Goal: Information Seeking & Learning: Learn about a topic

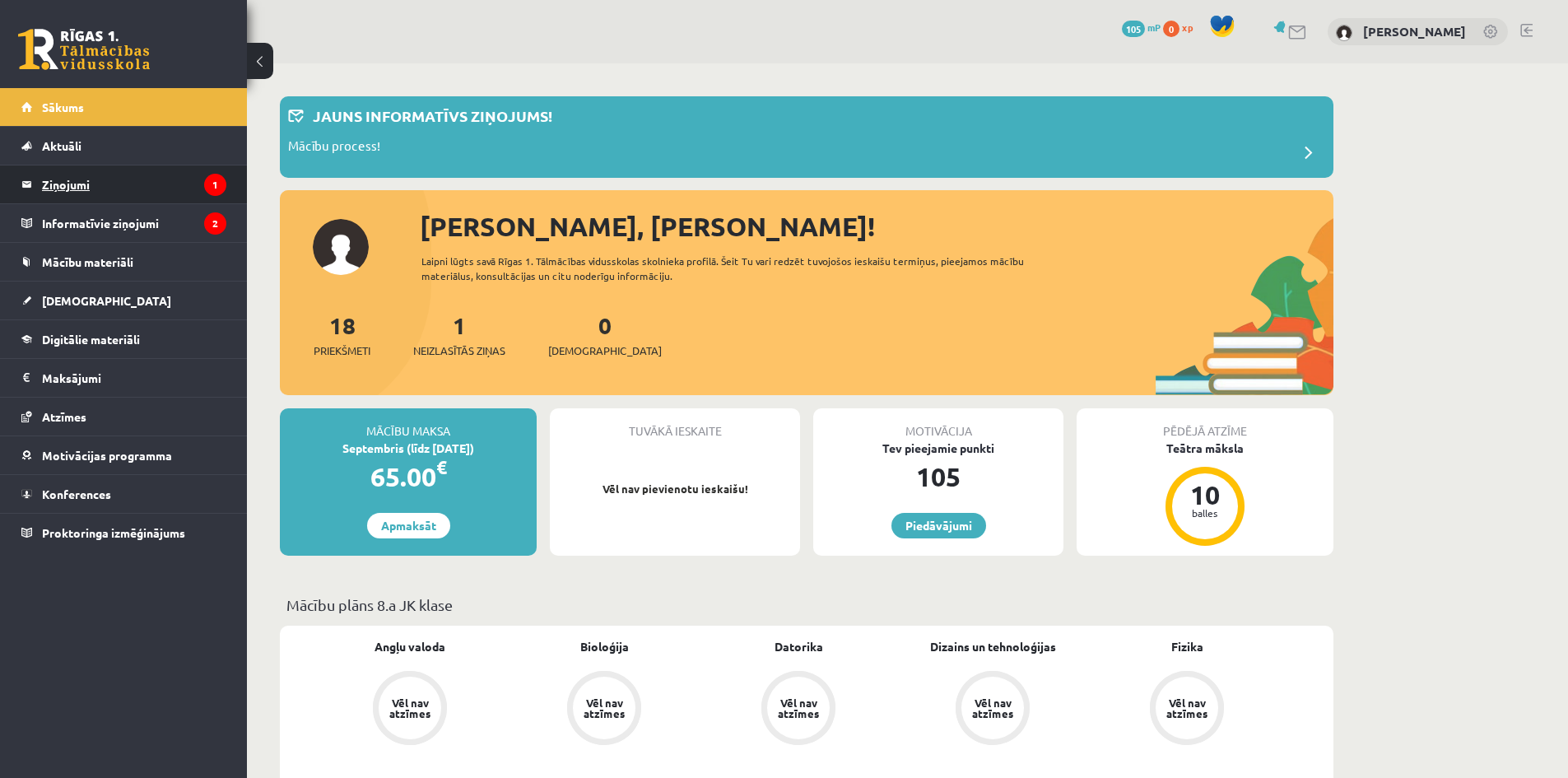
click at [158, 182] on legend "Ziņojumi 1" at bounding box center [134, 184] width 184 height 38
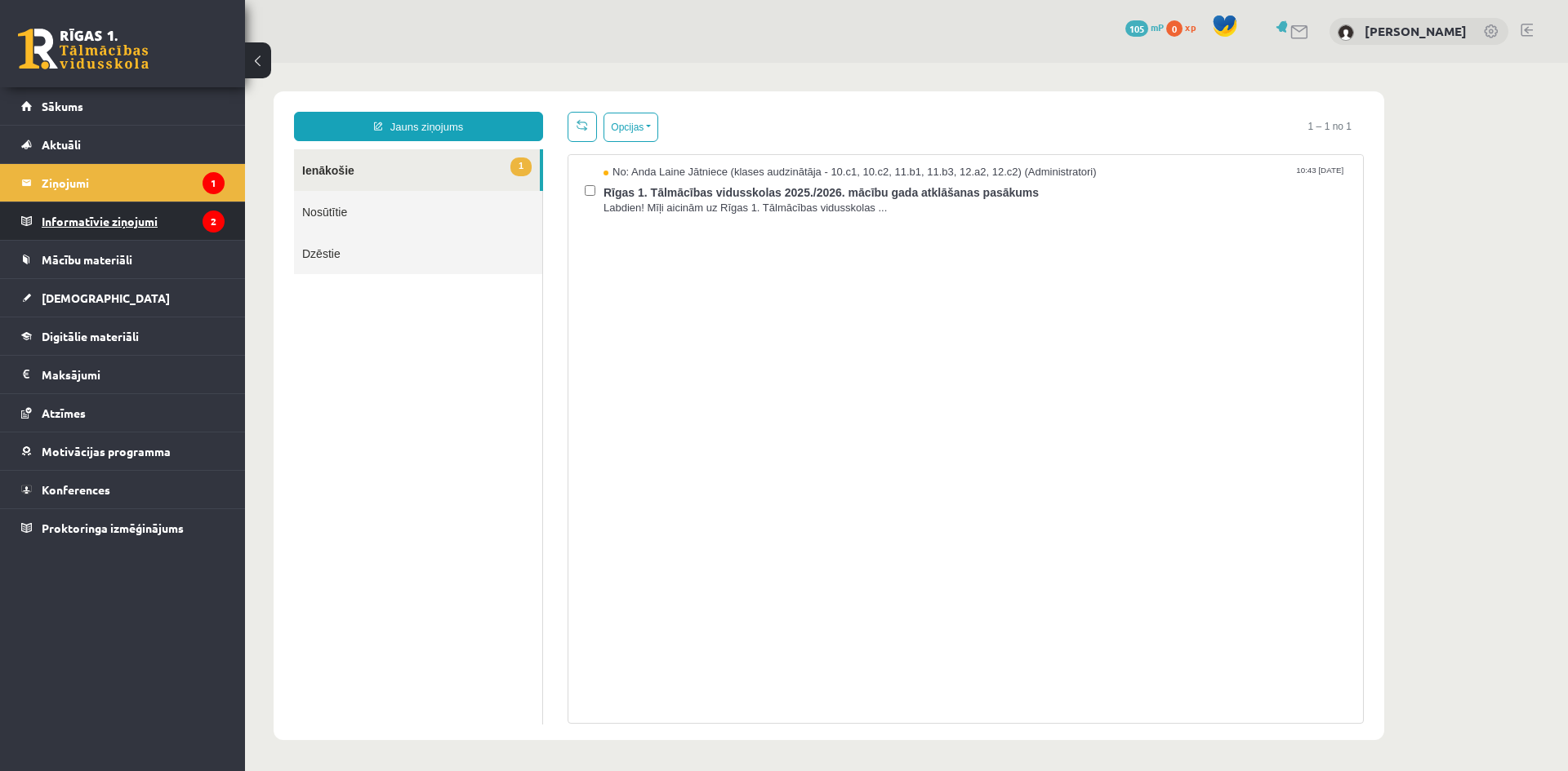
click at [129, 223] on legend "Informatīvie ziņojumi 2" at bounding box center [133, 221] width 183 height 37
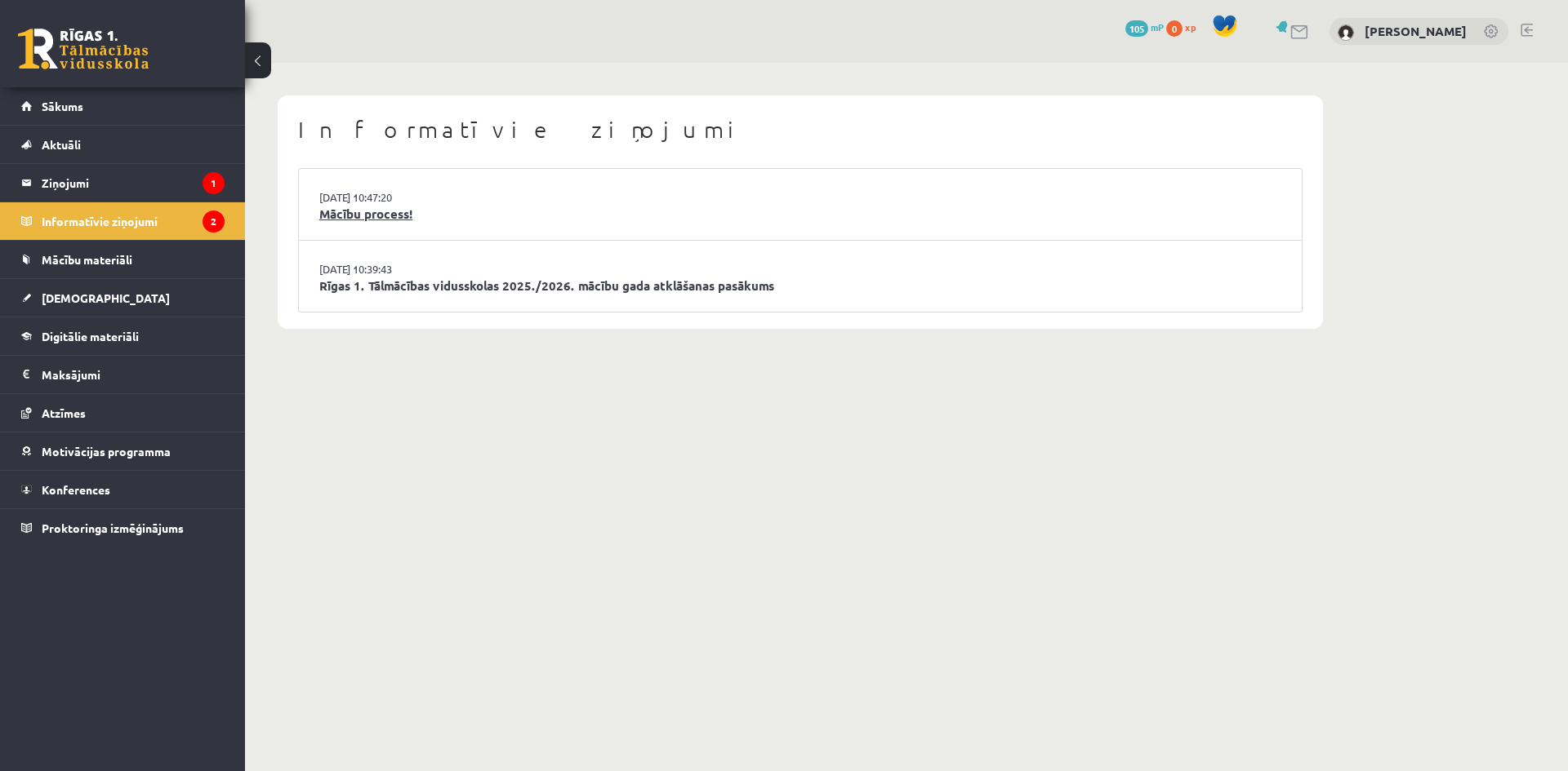
click at [496, 213] on link "Mācību process!" at bounding box center [800, 214] width 962 height 19
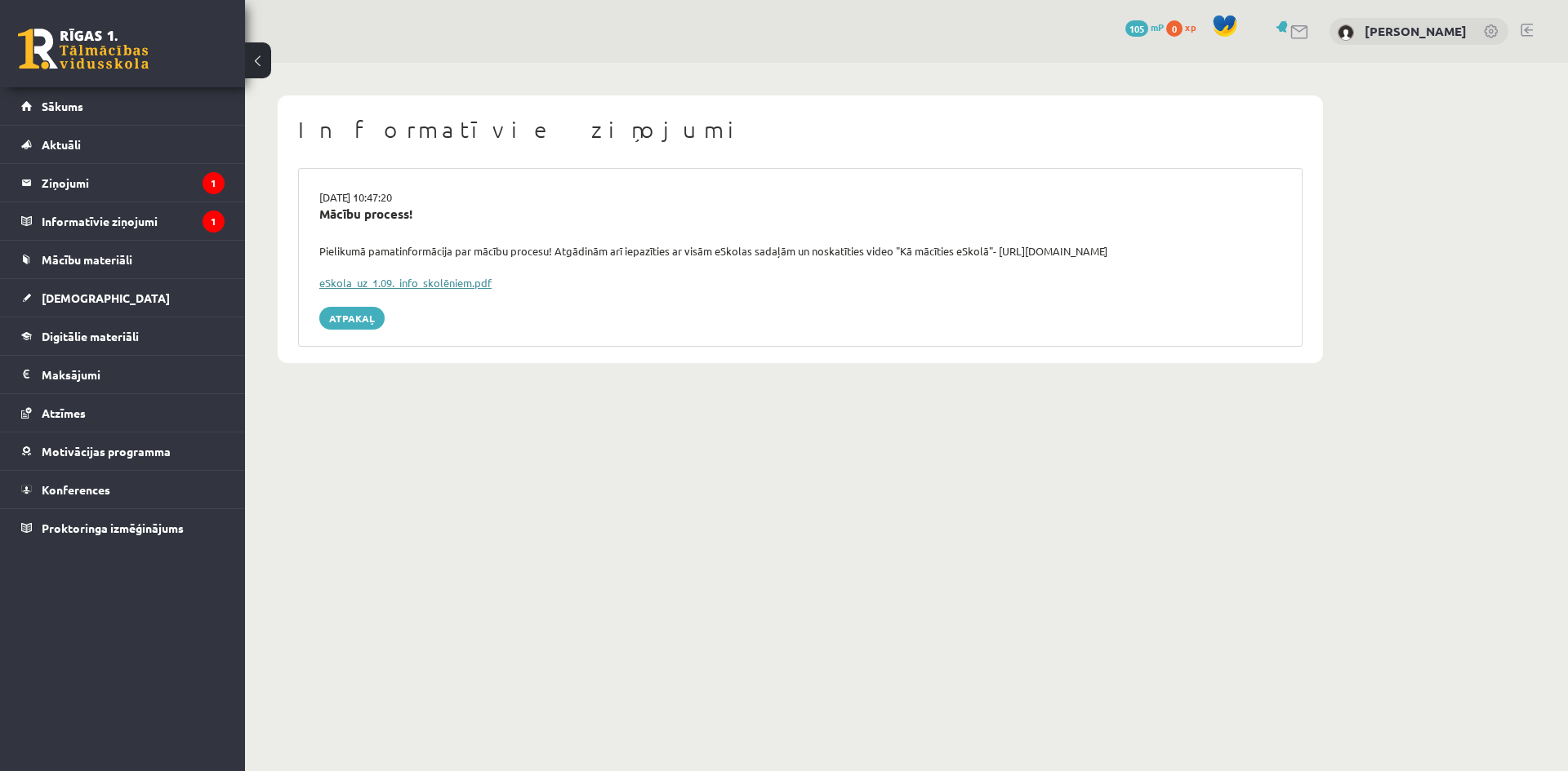
click at [414, 283] on link "eSkola_uz_1.09._info_skolēniem.pdf" at bounding box center [405, 283] width 172 height 14
click at [75, 102] on span "Sākums" at bounding box center [62, 106] width 41 height 15
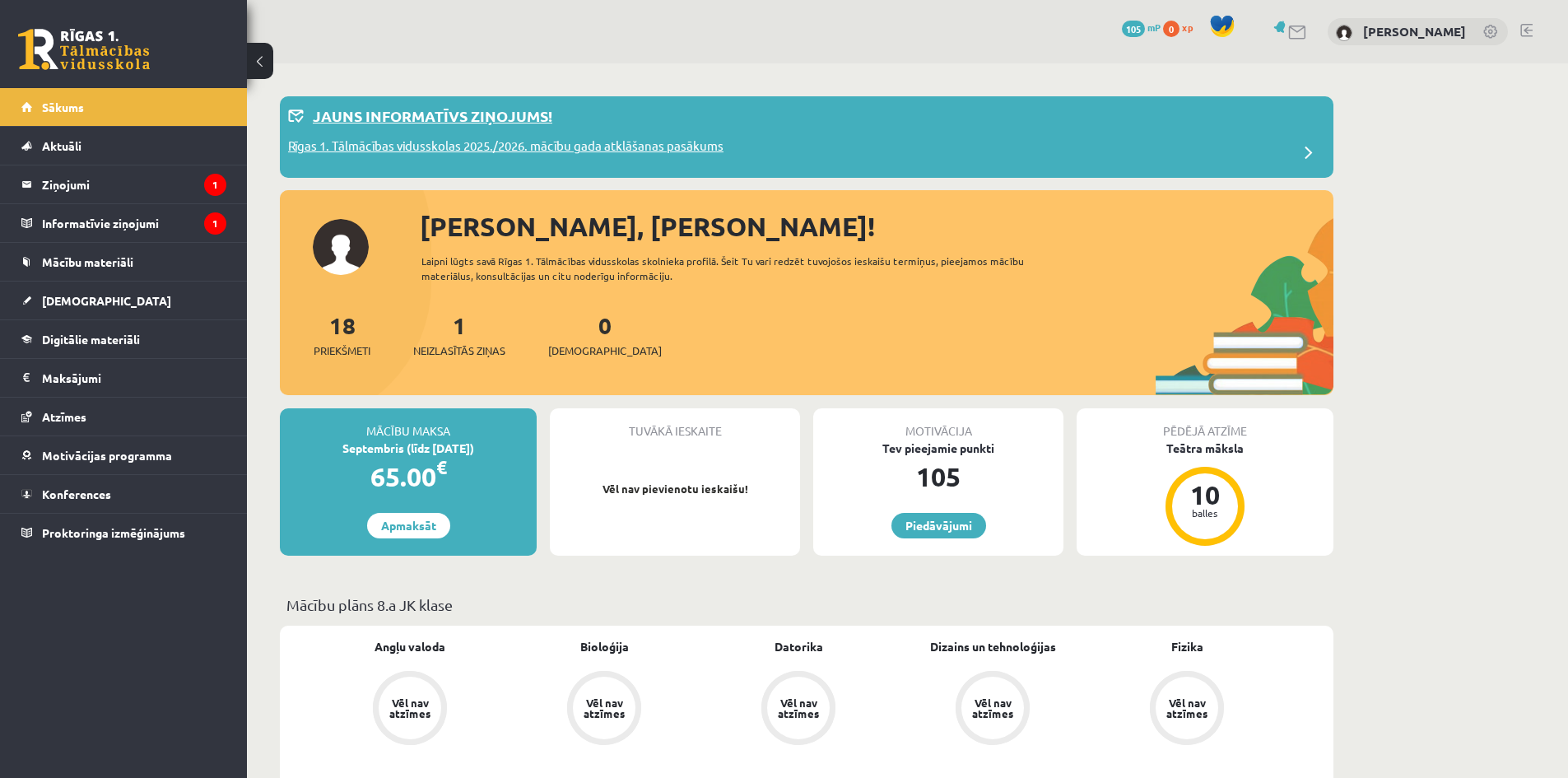
click at [681, 119] on div "Jauns informatīvs ziņojums!" at bounding box center [806, 121] width 1037 height 32
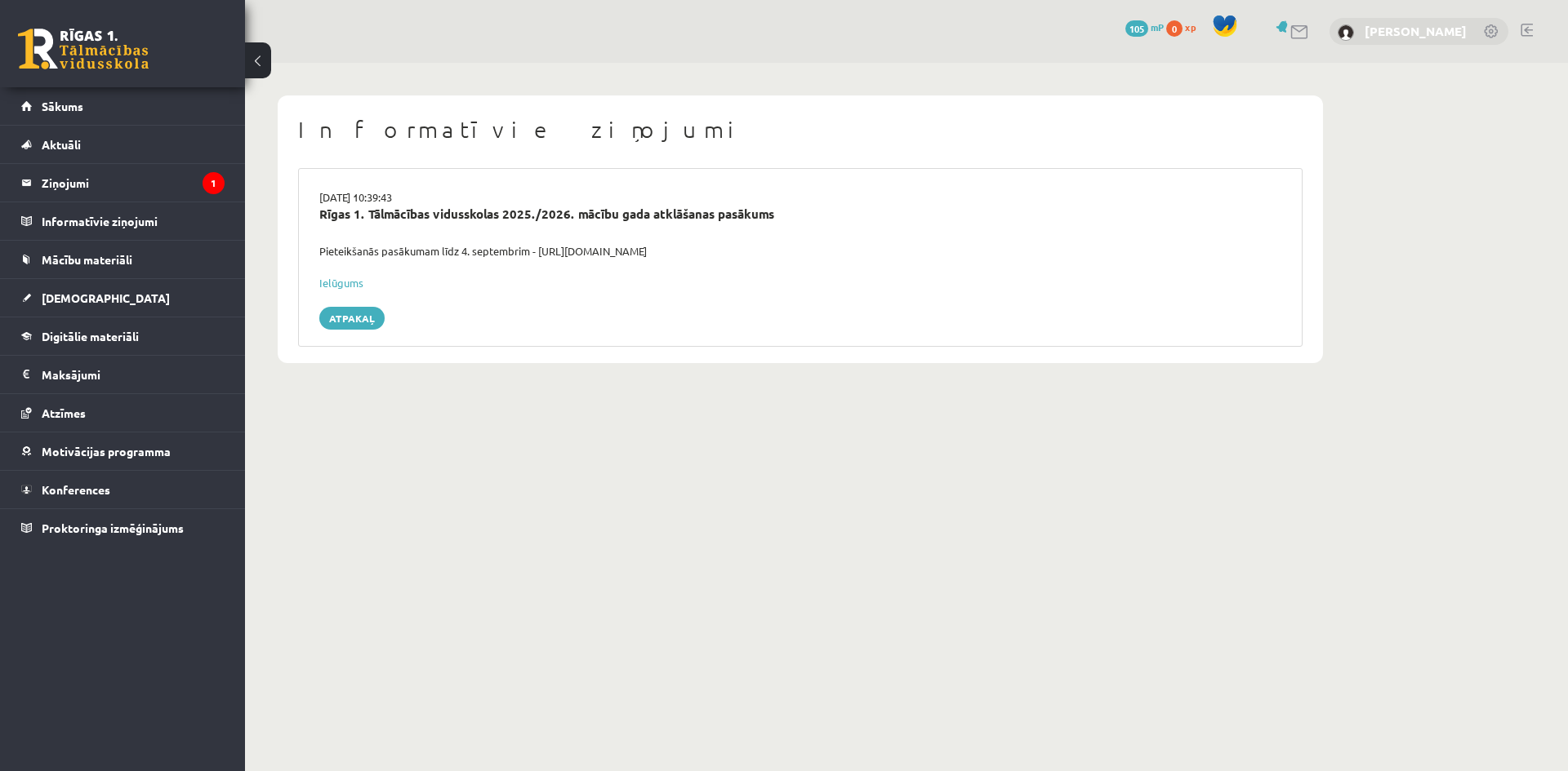
click at [1379, 26] on link "[PERSON_NAME]" at bounding box center [1416, 30] width 102 height 17
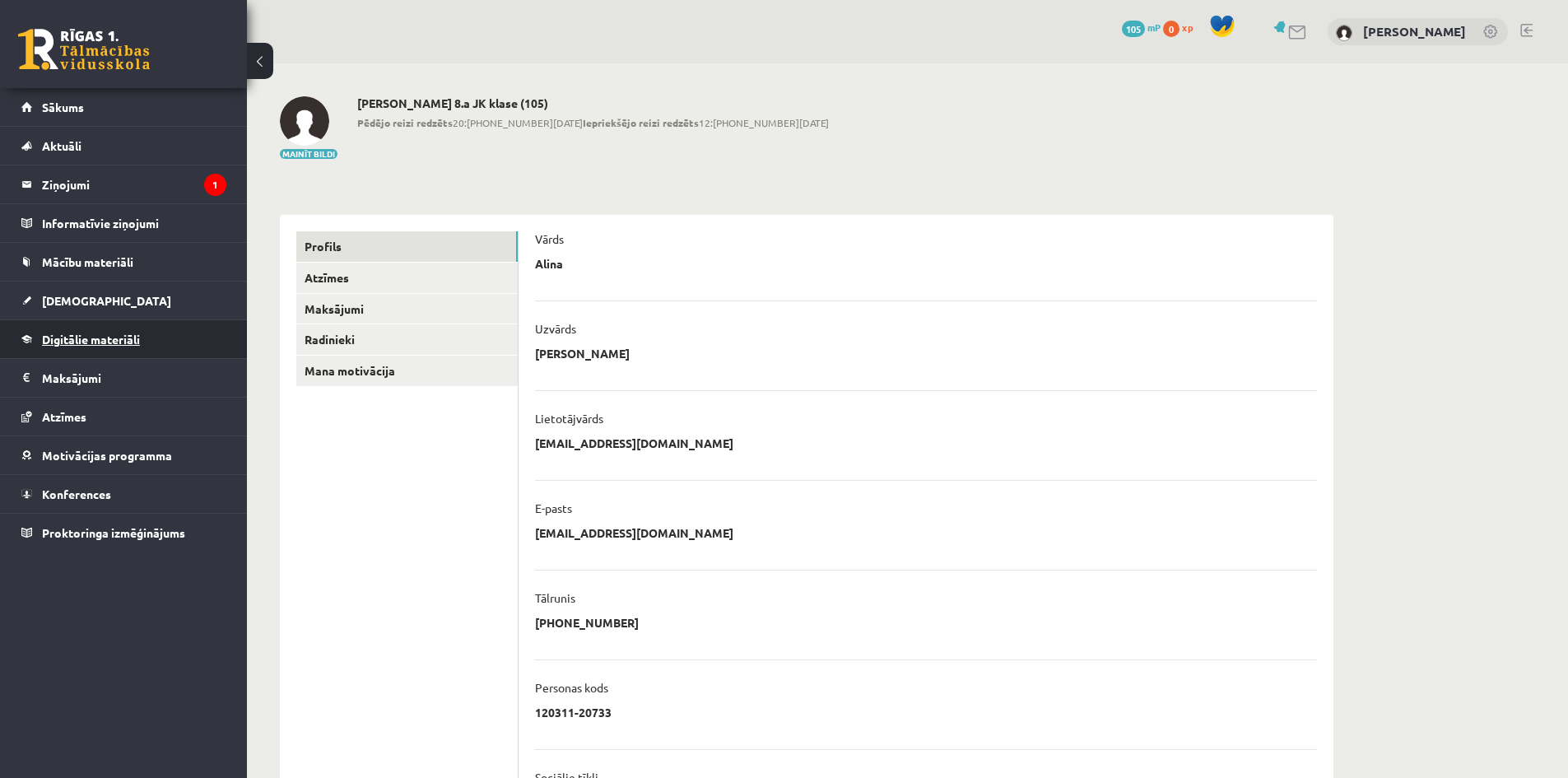
click at [92, 341] on span "Digitālie materiāli" at bounding box center [90, 339] width 98 height 15
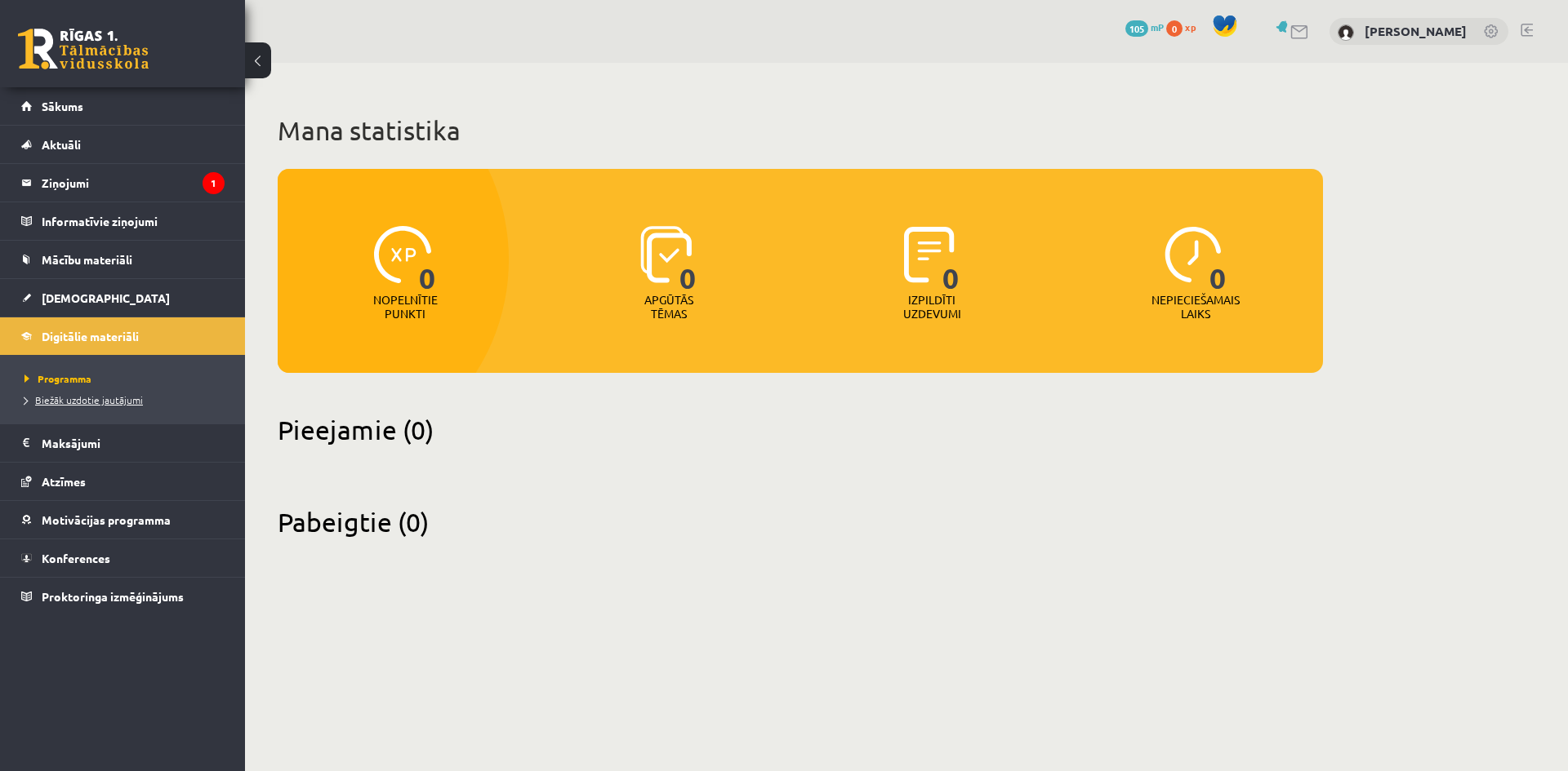
click at [86, 398] on span "Biežāk uzdotie jautājumi" at bounding box center [84, 400] width 119 height 13
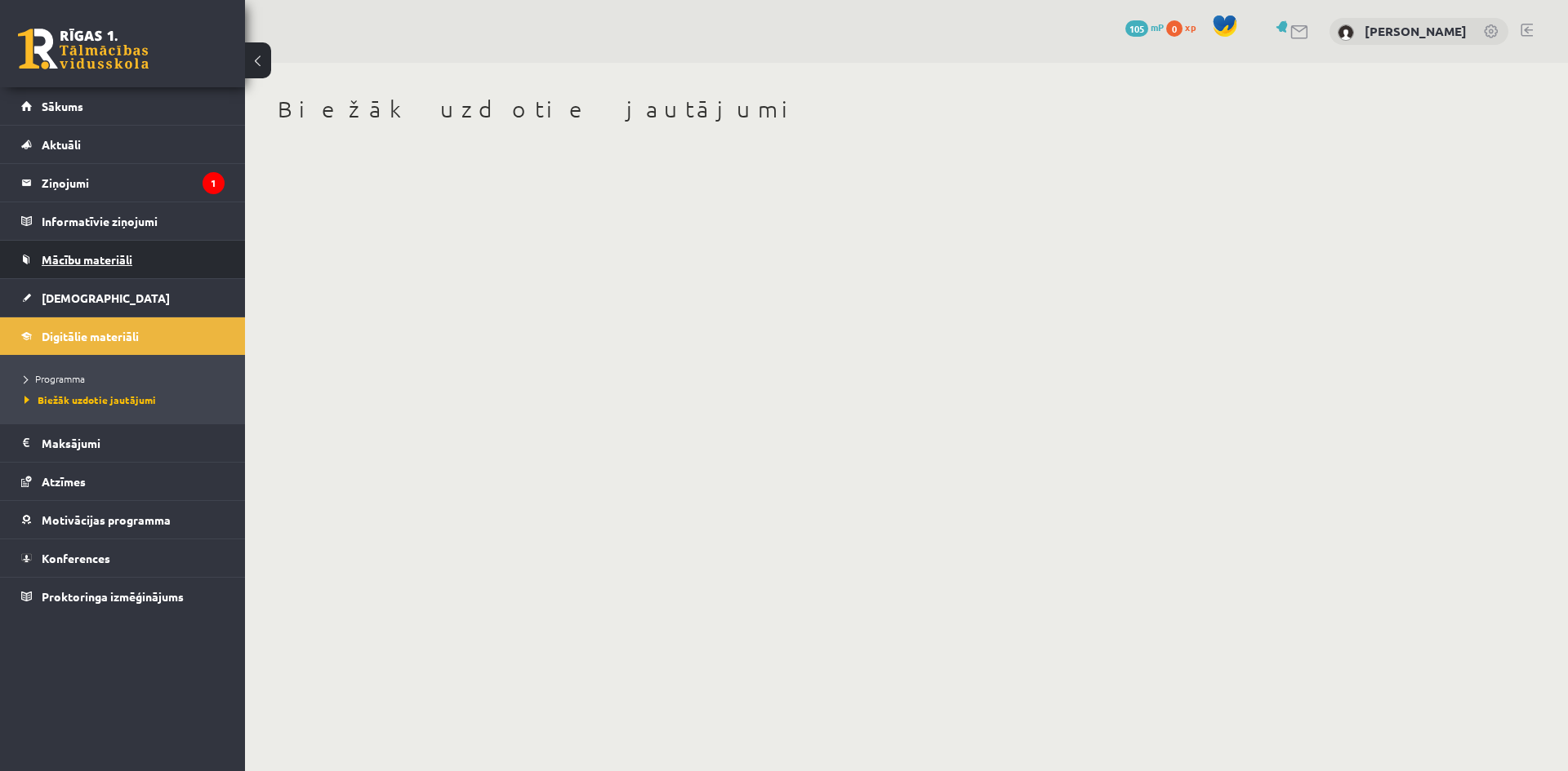
click at [91, 268] on link "Mācību materiāli" at bounding box center [123, 259] width 203 height 37
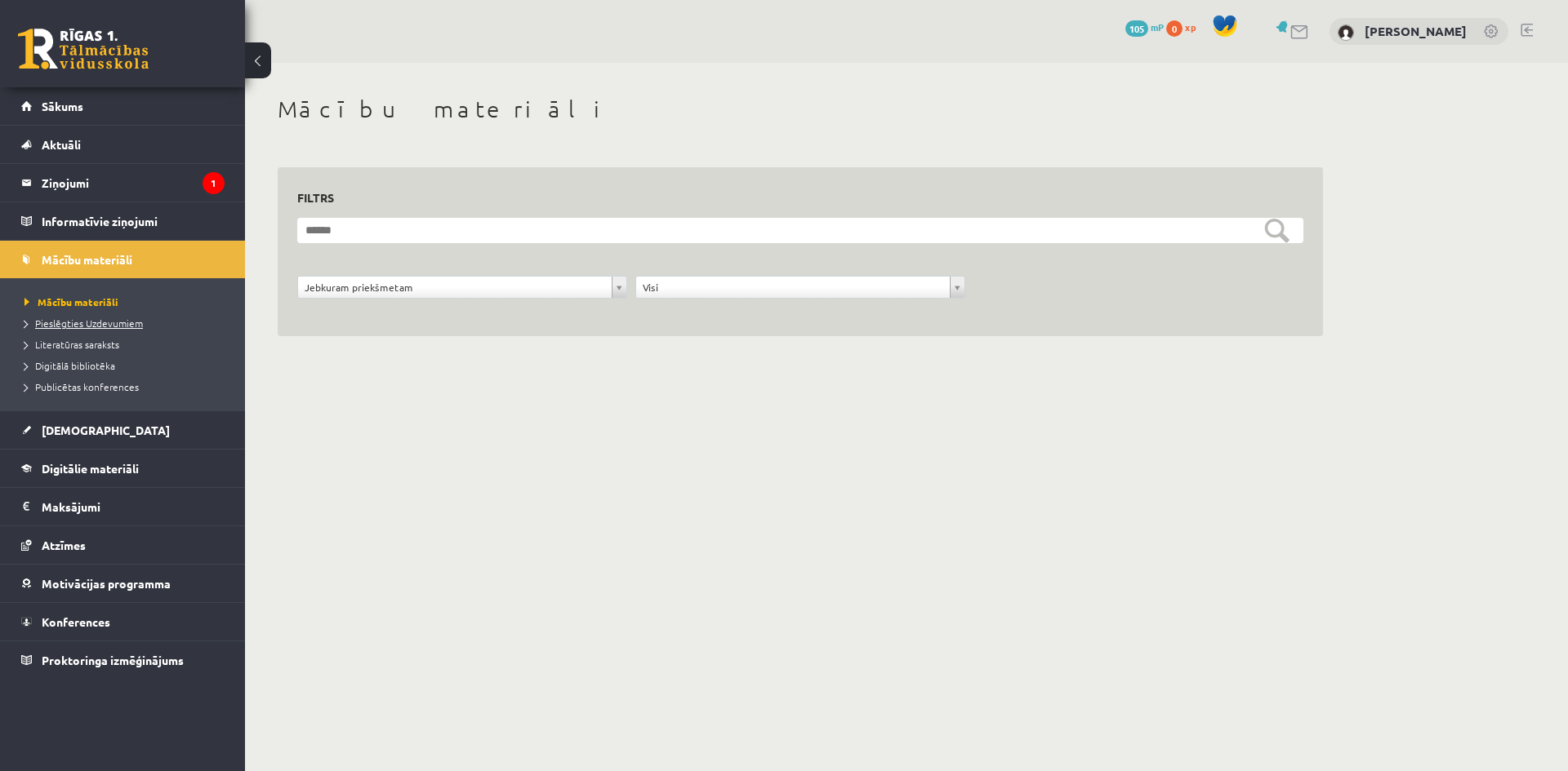
click at [92, 324] on span "Pieslēgties Uzdevumiem" at bounding box center [84, 322] width 119 height 13
click at [59, 168] on legend "Ziņojumi 1" at bounding box center [133, 183] width 183 height 37
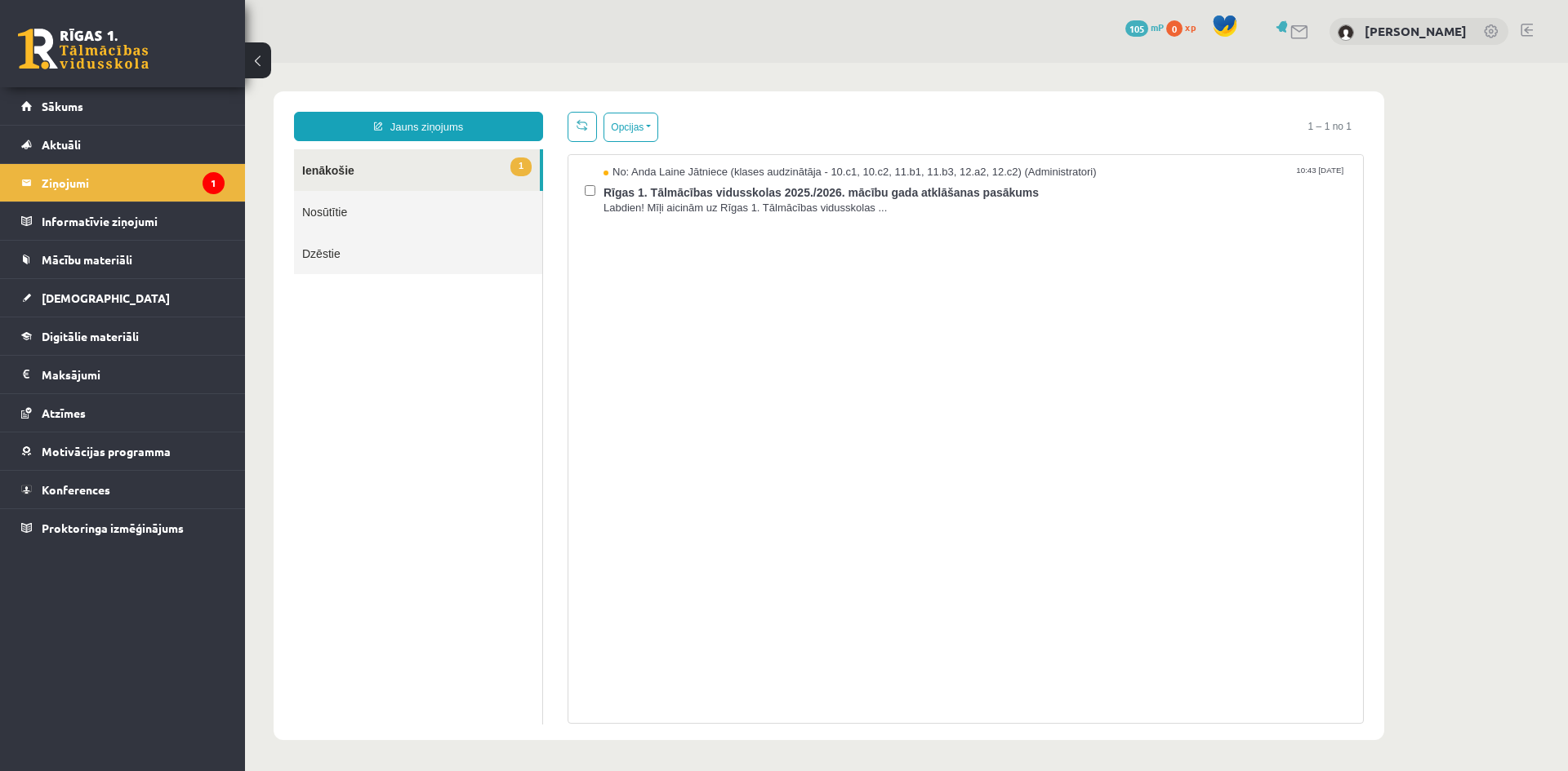
click at [435, 173] on link "1 Ienākošie" at bounding box center [417, 170] width 246 height 41
click at [1032, 210] on span "Labdien! Mīļi aicinām uz Rīgas 1. Tālmācības vidusskolas ..." at bounding box center [975, 208] width 743 height 16
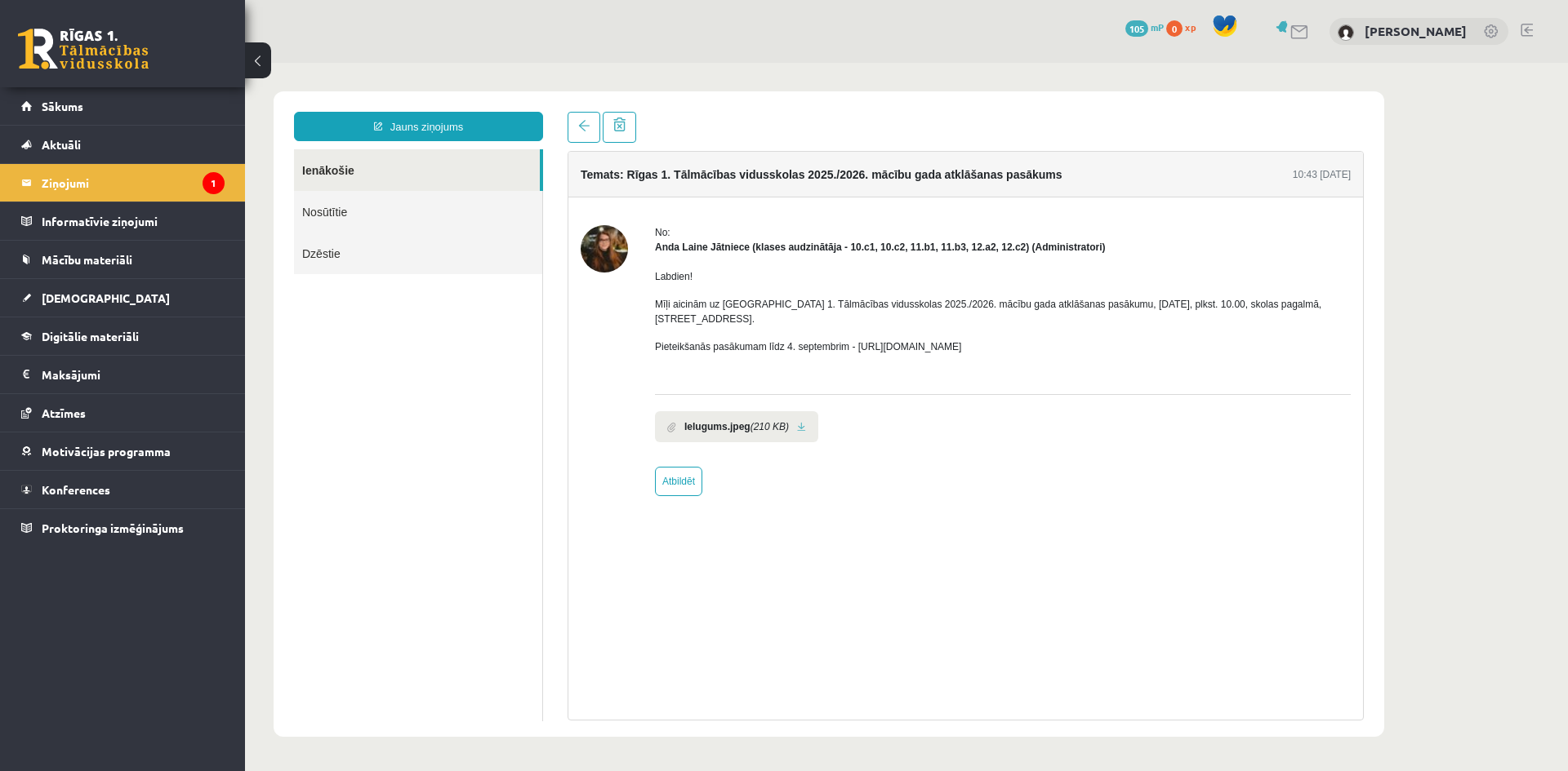
click at [380, 210] on link "Nosūtītie" at bounding box center [418, 211] width 249 height 41
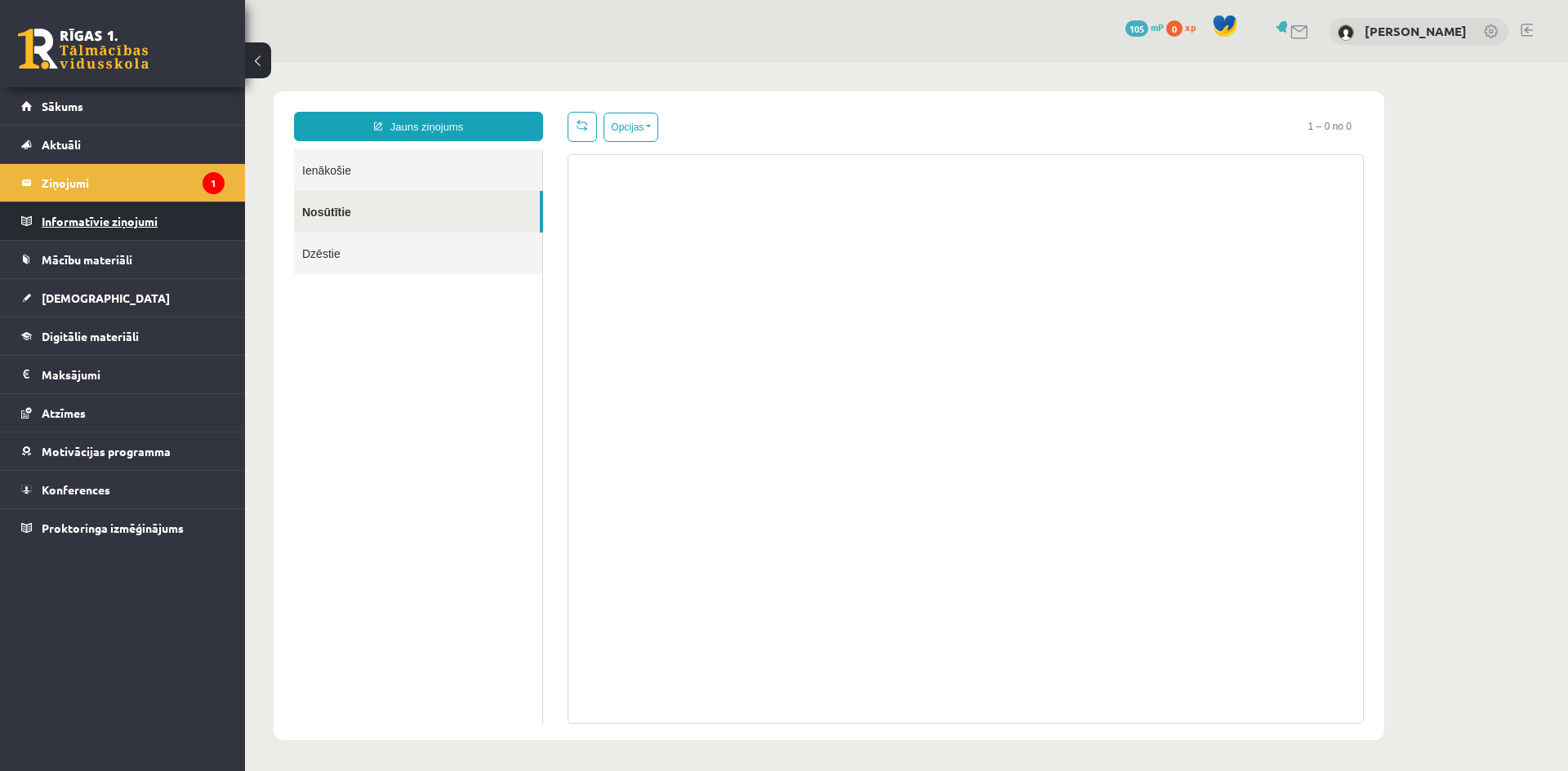
click at [157, 215] on legend "Informatīvie ziņojumi 0" at bounding box center [133, 221] width 183 height 37
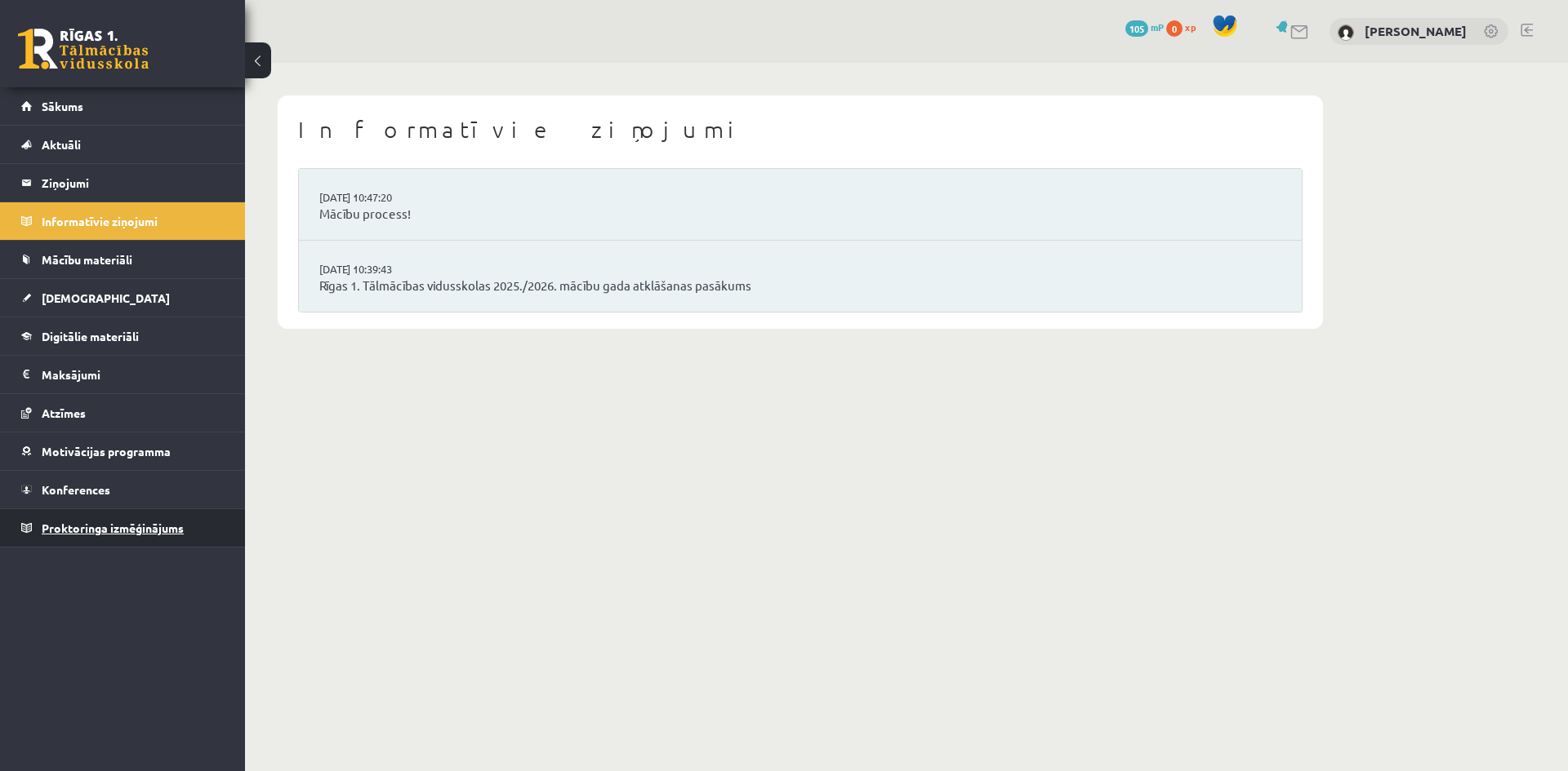
click at [138, 531] on span "Proktoringa izmēģinājums" at bounding box center [112, 527] width 142 height 15
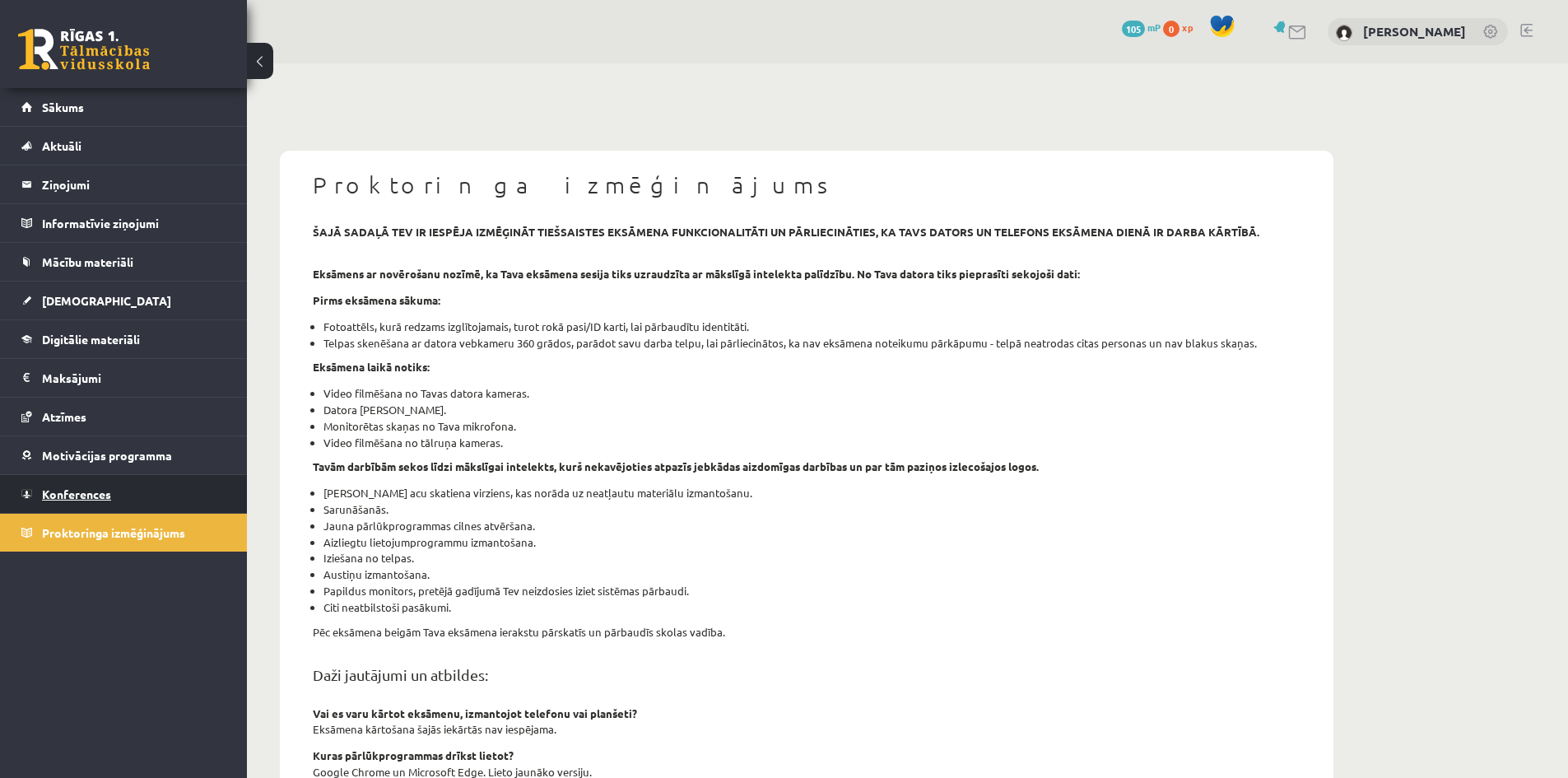
click at [129, 489] on link "Konferences" at bounding box center [124, 495] width 205 height 38
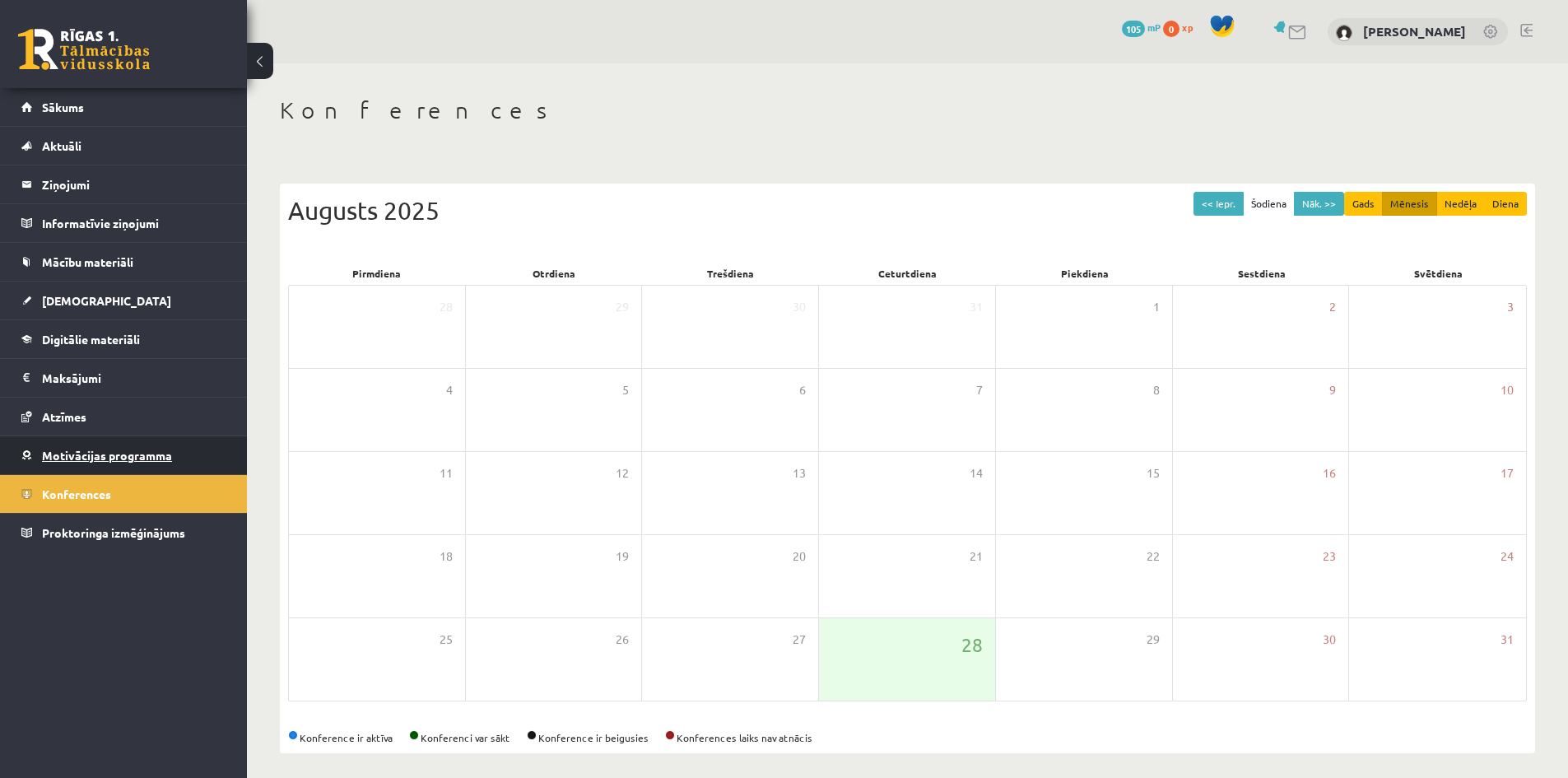
click at [136, 453] on span "Motivācijas programma" at bounding box center [106, 455] width 130 height 15
